Goal: Information Seeking & Learning: Compare options

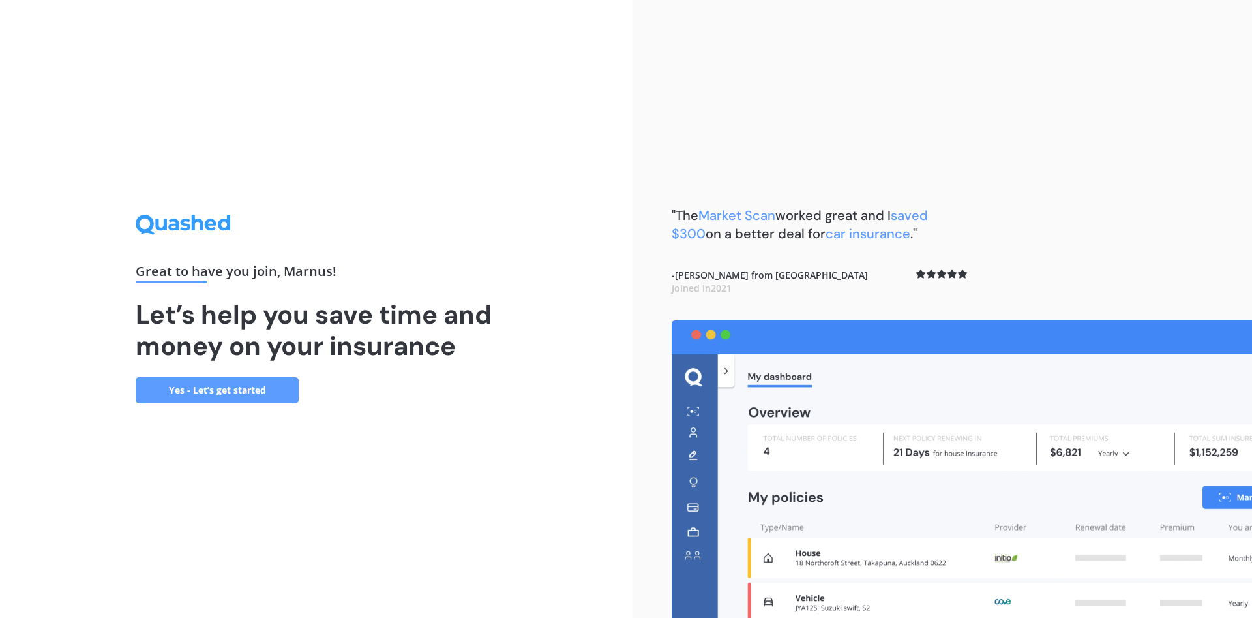
click at [215, 389] on link "Yes - Let’s get started" at bounding box center [217, 390] width 163 height 26
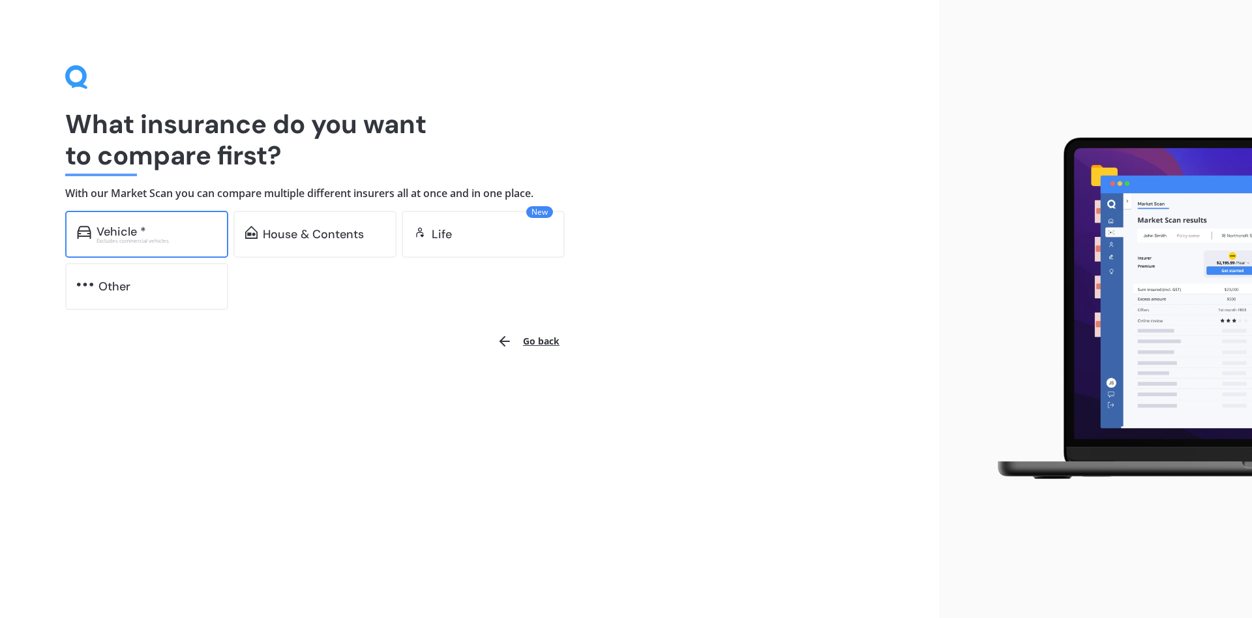
click at [151, 227] on div "Vehicle *" at bounding box center [157, 231] width 120 height 13
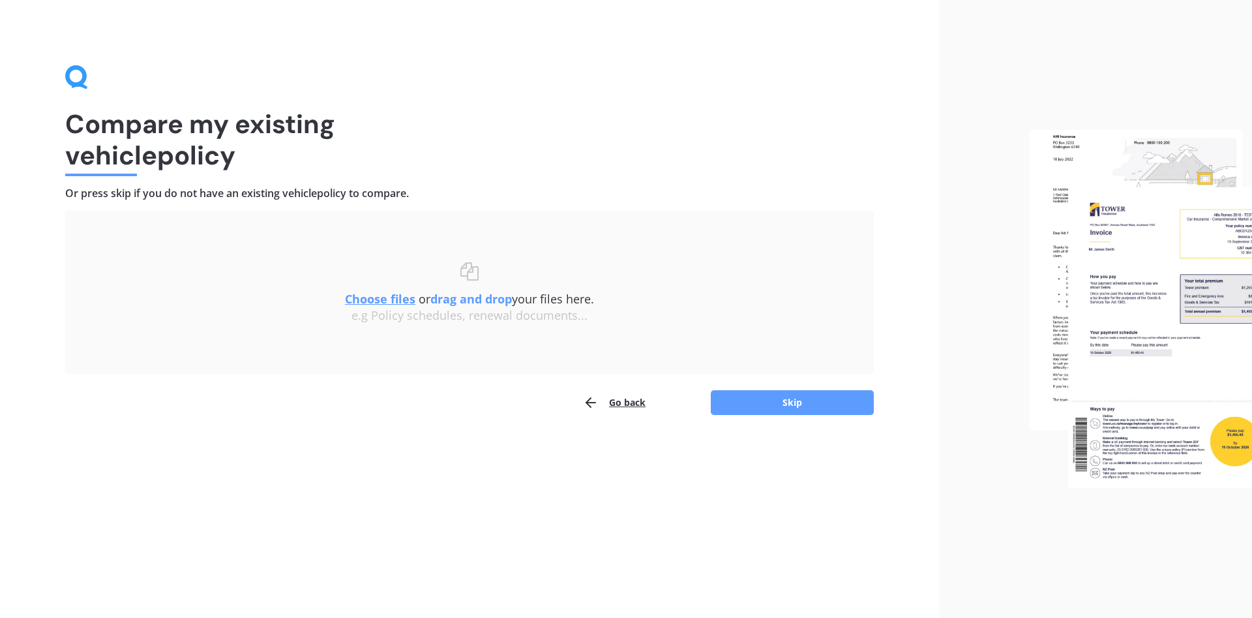
click at [622, 398] on button "Go back" at bounding box center [614, 402] width 63 height 26
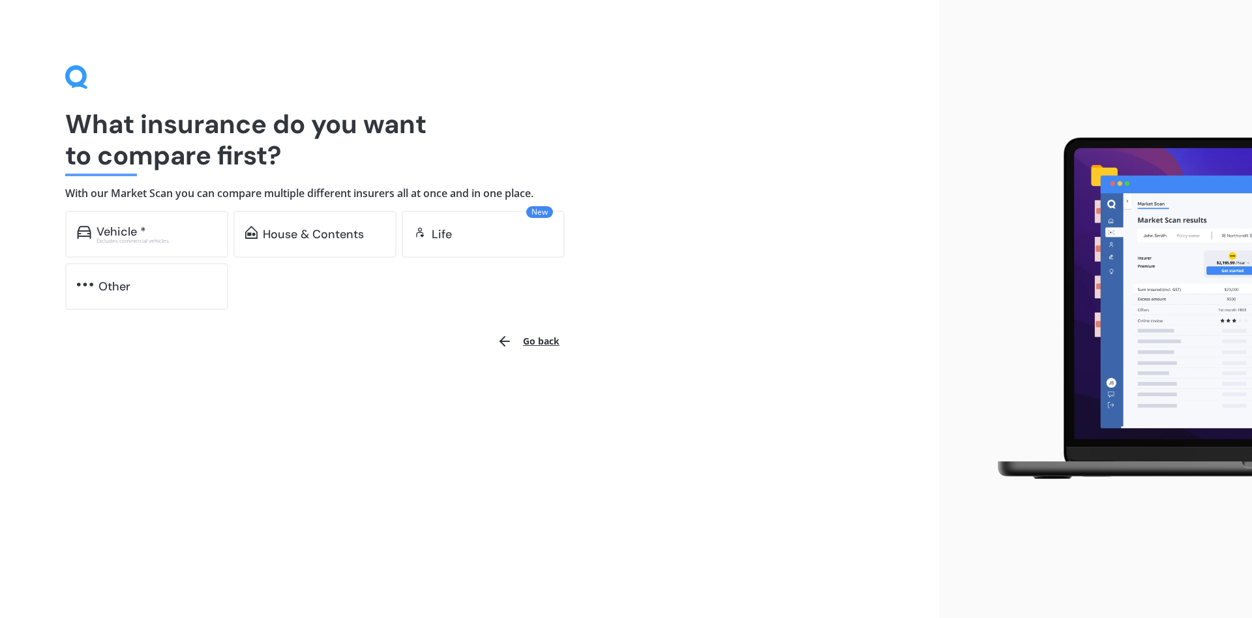
click at [588, 342] on div "What insurance do you want to compare first? With our Market Scan you can compa…" at bounding box center [469, 309] width 939 height 618
click at [543, 338] on button "Go back" at bounding box center [528, 340] width 78 height 31
